Goal: Complete application form

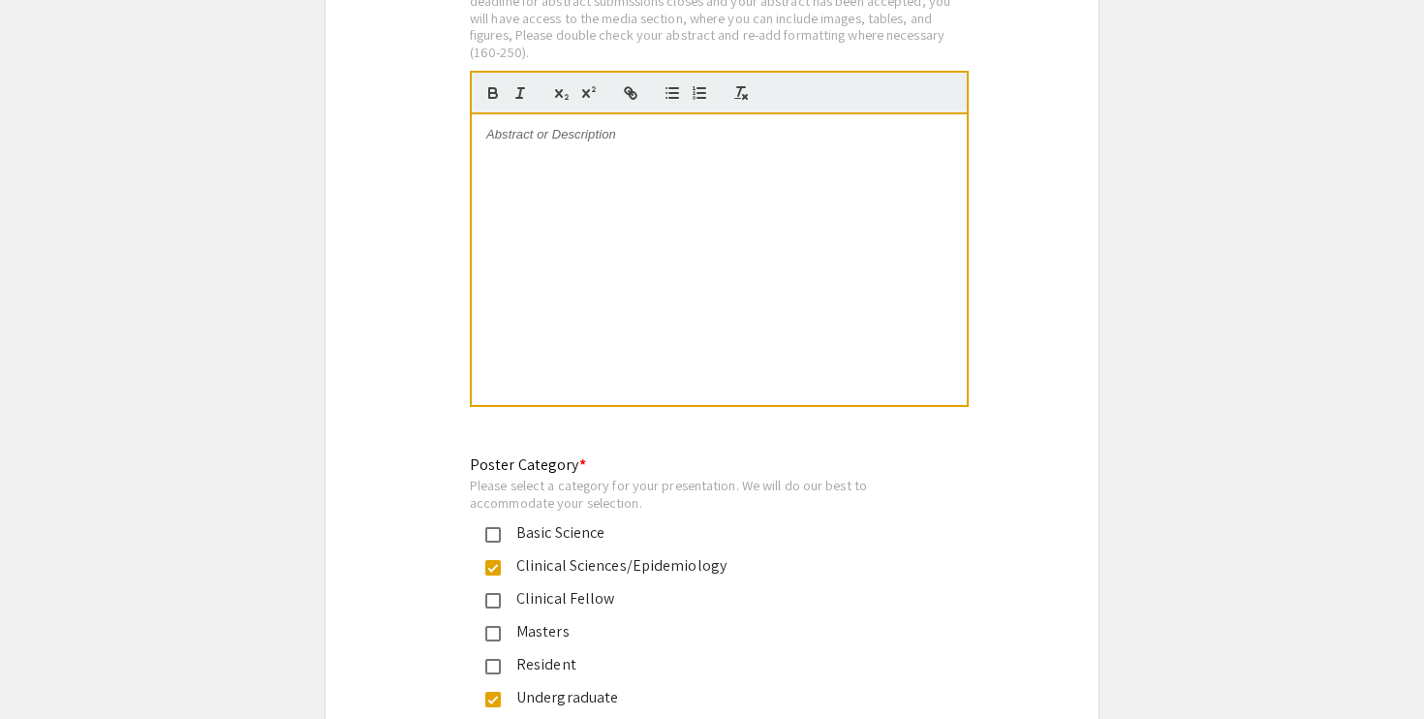
scroll to position [4066, 0]
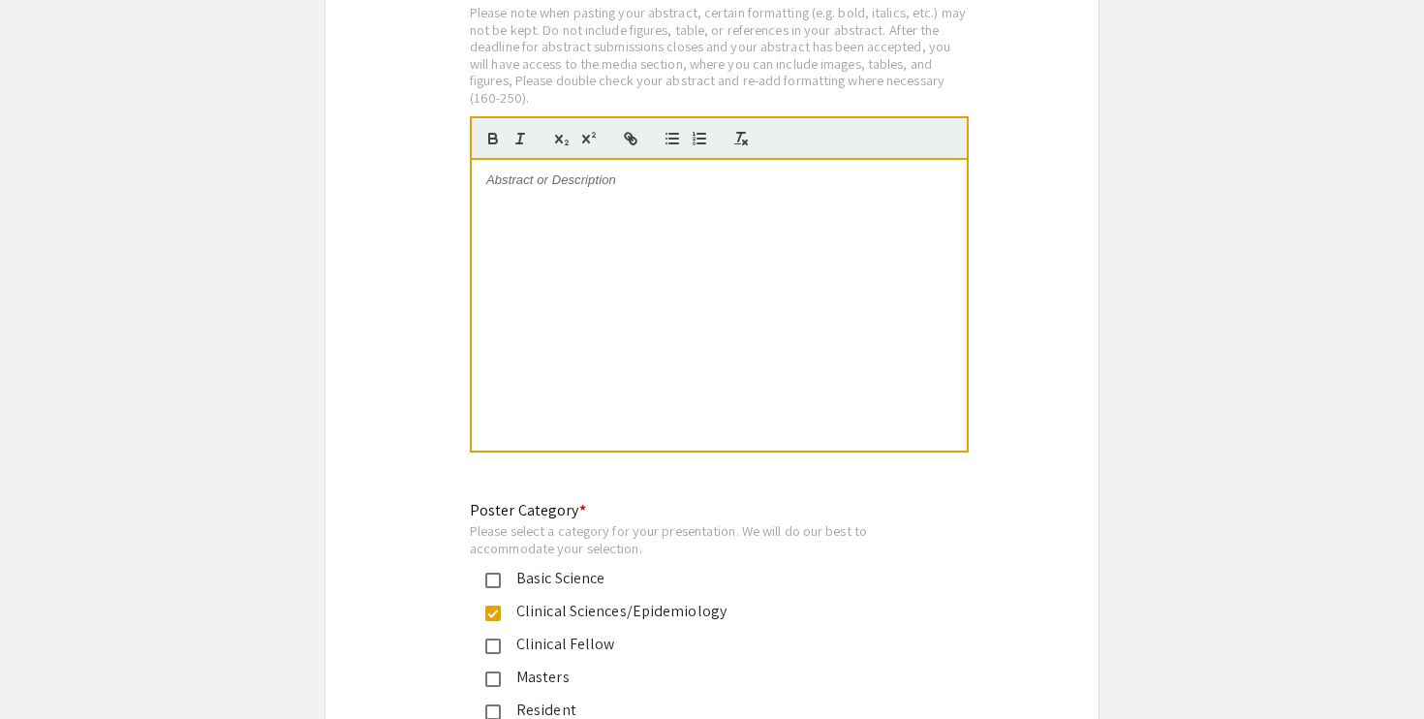
type input "[EMAIL_ADDRESS][DOMAIN_NAME]"
click at [530, 217] on div at bounding box center [719, 305] width 495 height 291
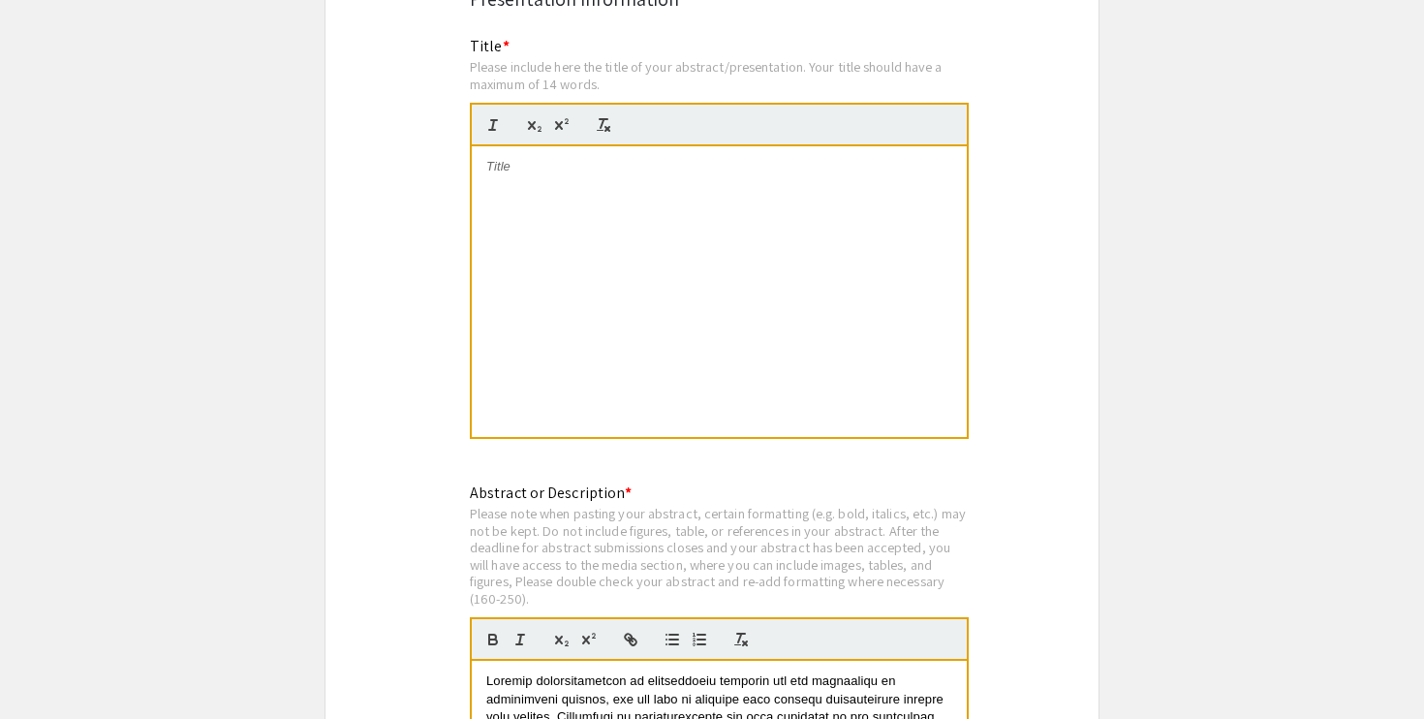
scroll to position [3560, 0]
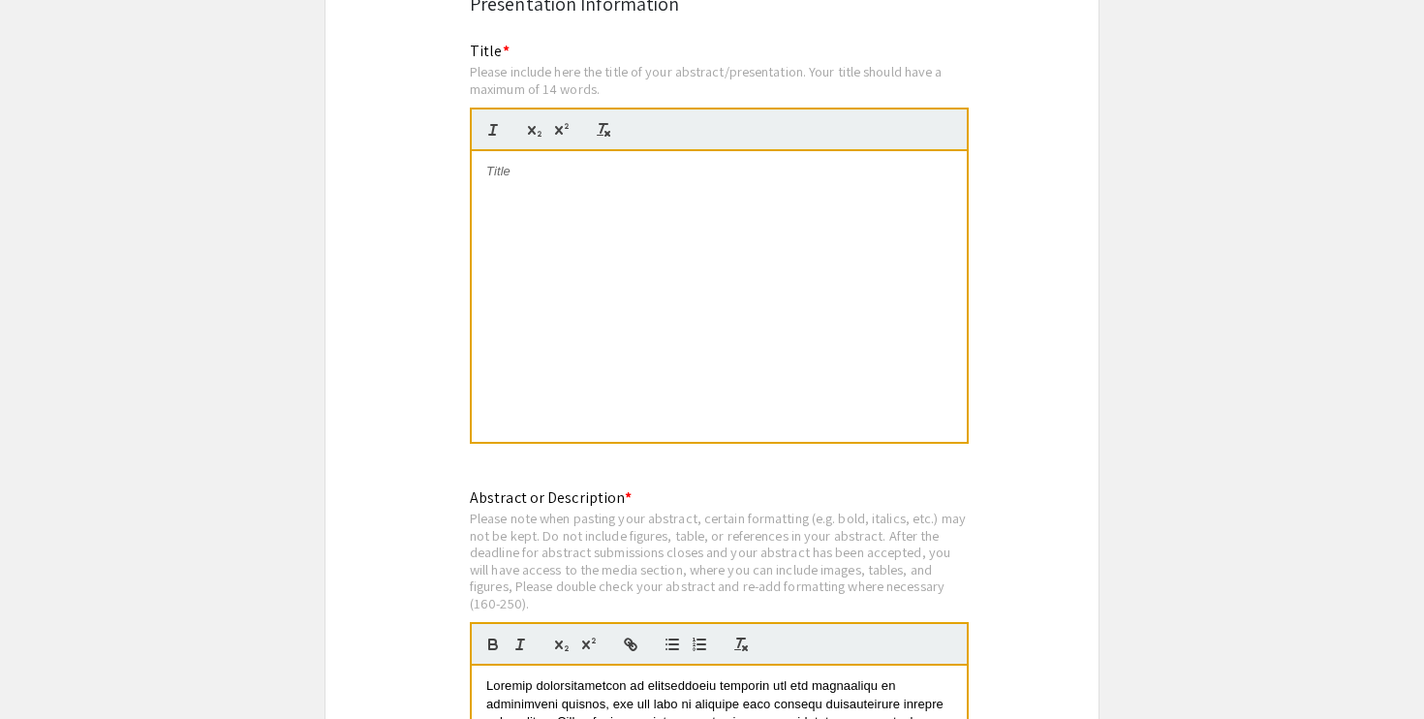
click at [530, 233] on div at bounding box center [719, 296] width 495 height 291
click at [583, 163] on p at bounding box center [719, 171] width 466 height 17
click at [530, 209] on div "Complex Robotic Cholecystectomys" at bounding box center [719, 296] width 495 height 291
click at [708, 196] on div "Complex Robotic Cholecystectomies" at bounding box center [719, 296] width 495 height 291
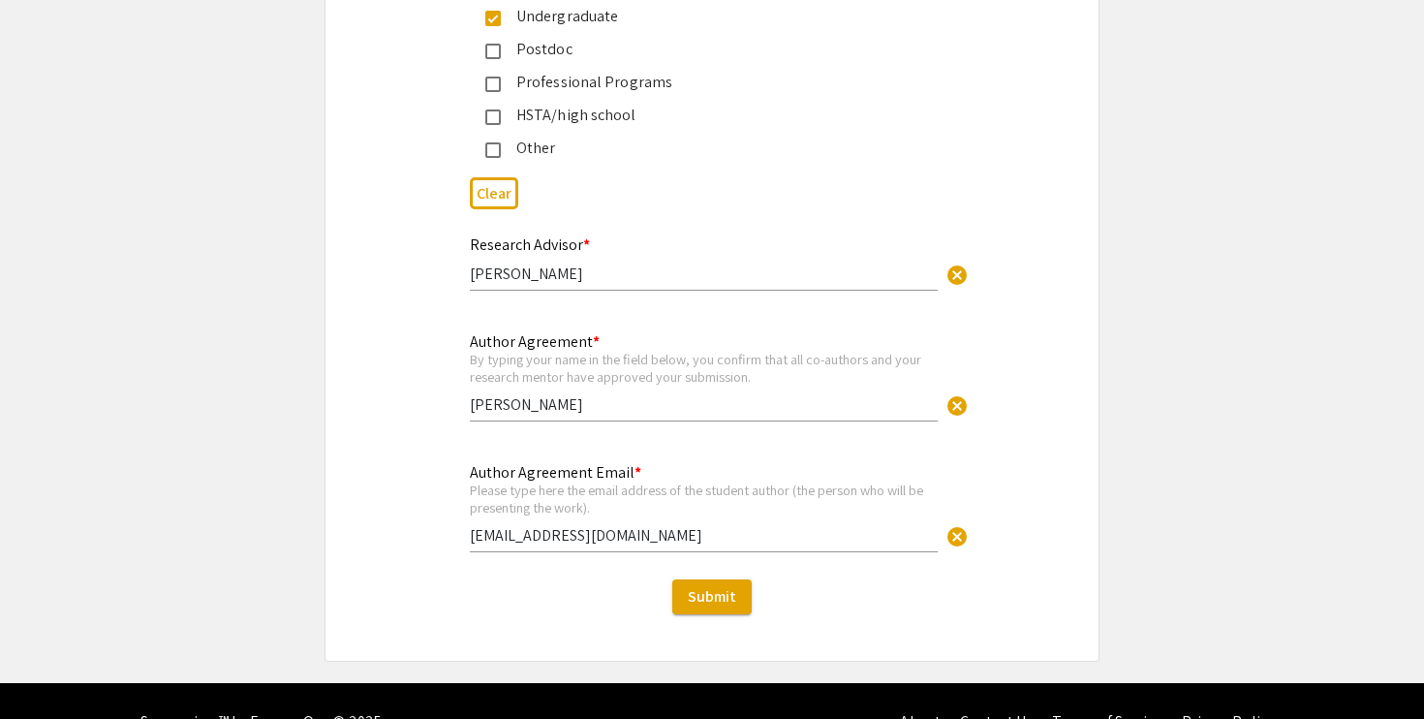
scroll to position [4824, 0]
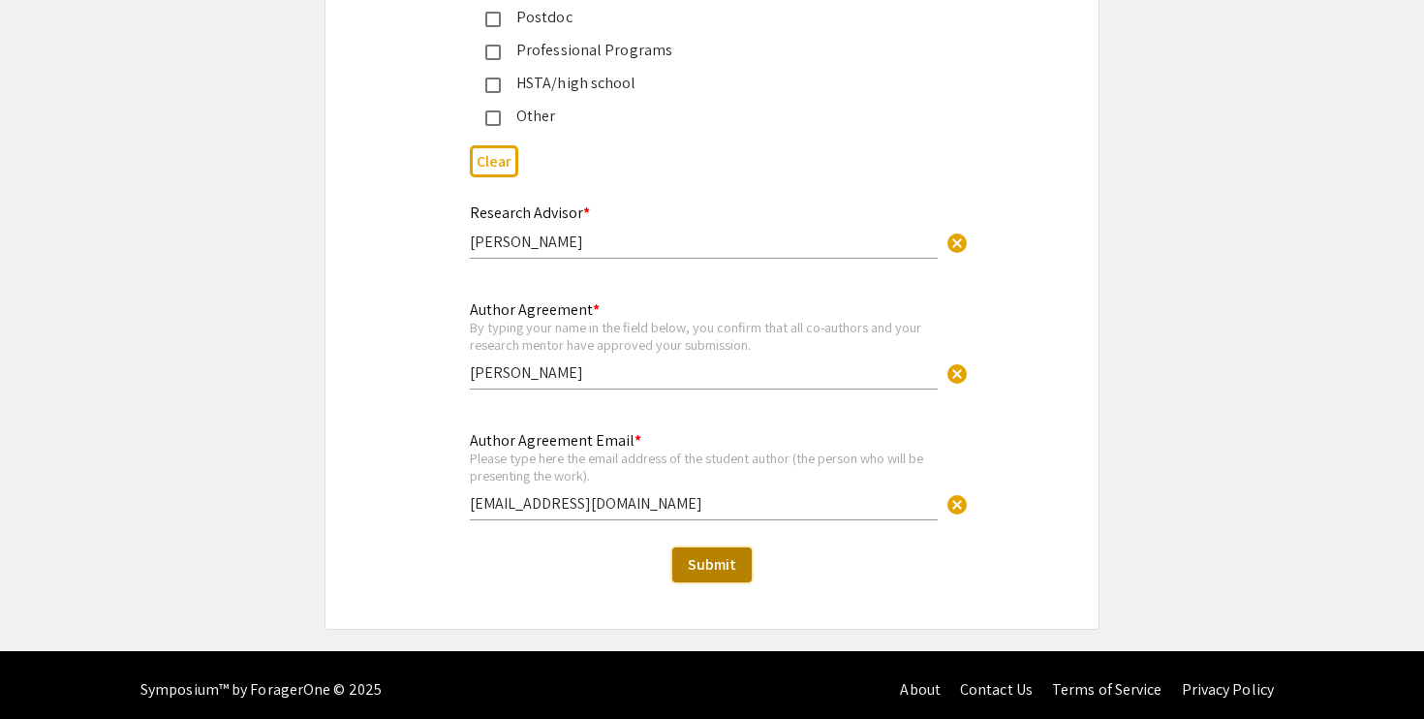
click at [712, 565] on button "Submit" at bounding box center [711, 564] width 79 height 35
